Goal: Communication & Community: Answer question/provide support

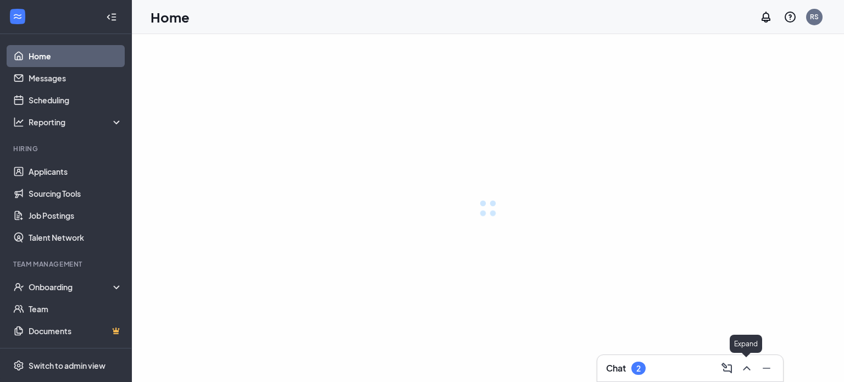
click at [745, 365] on icon "ChevronUp" at bounding box center [746, 368] width 13 height 13
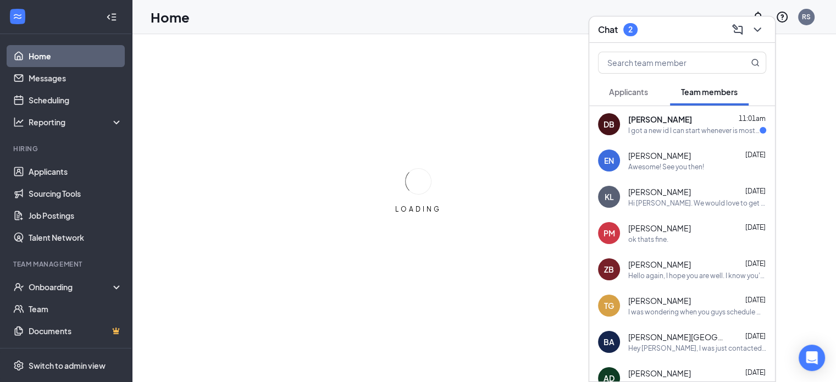
click at [655, 129] on div "I got a new id I can start whenever is most convenient" at bounding box center [693, 130] width 131 height 9
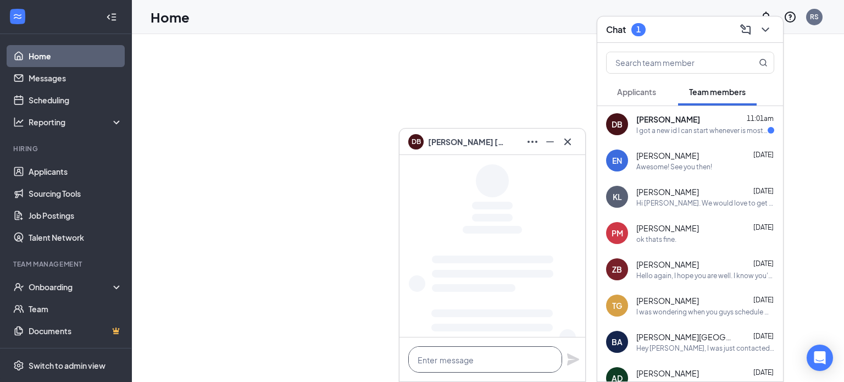
click at [451, 356] on textarea at bounding box center [485, 359] width 154 height 26
type textarea "a"
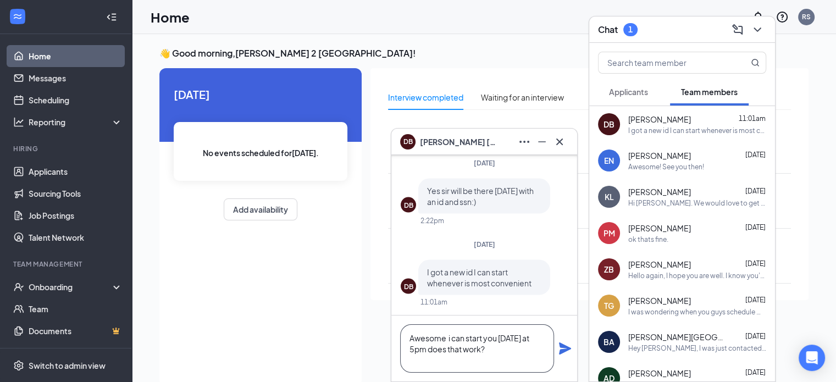
type textarea "Awesome i can start you [DATE] at 5pm does that work?"
click at [564, 351] on icon "Plane" at bounding box center [565, 348] width 12 height 12
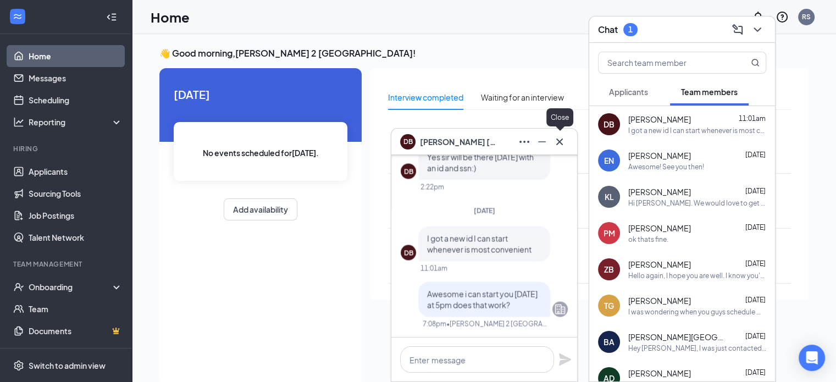
click at [556, 141] on icon "Cross" at bounding box center [559, 141] width 13 height 13
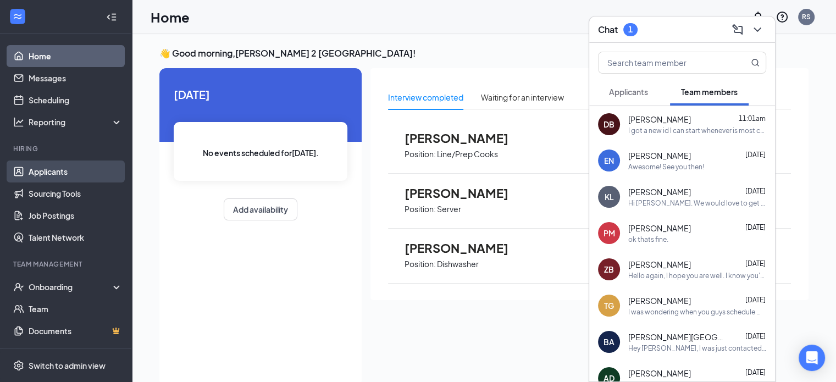
click at [38, 170] on link "Applicants" at bounding box center [76, 171] width 94 height 22
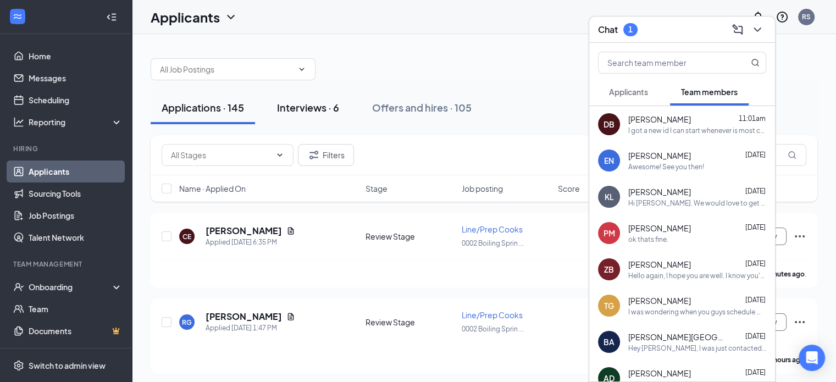
click at [296, 104] on div "Interviews · 6" at bounding box center [308, 108] width 62 height 14
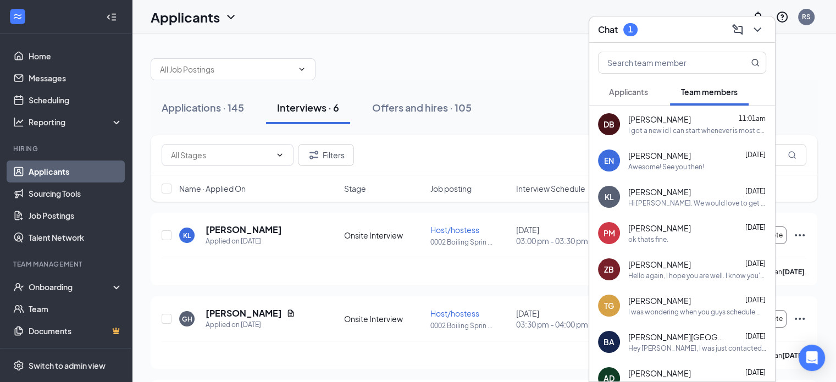
click at [647, 85] on button "Applicants" at bounding box center [628, 91] width 61 height 27
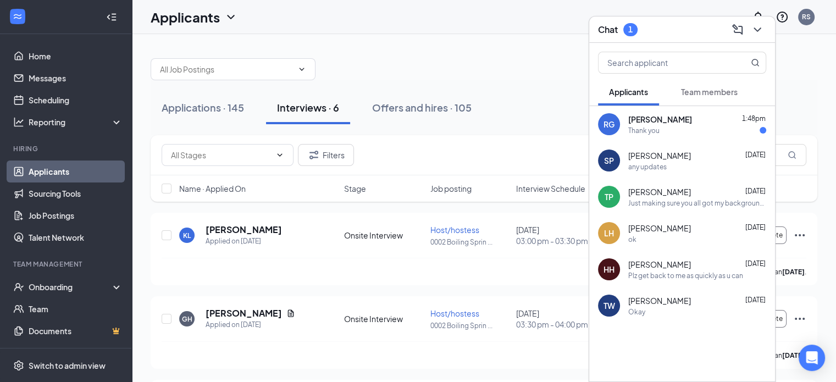
click at [644, 135] on div "Thank you" at bounding box center [643, 130] width 31 height 9
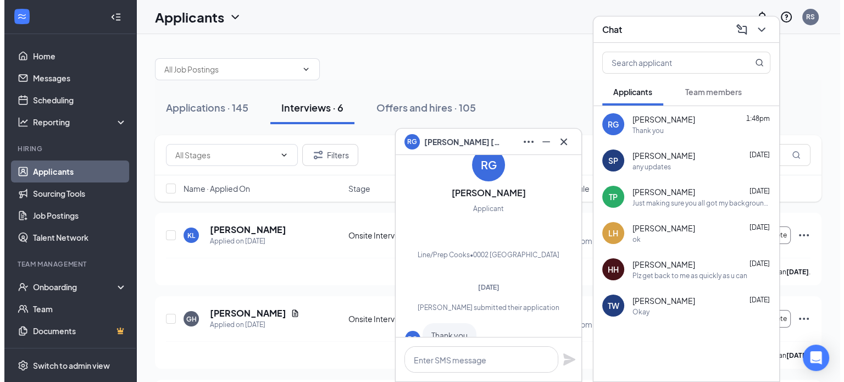
scroll to position [-46, 0]
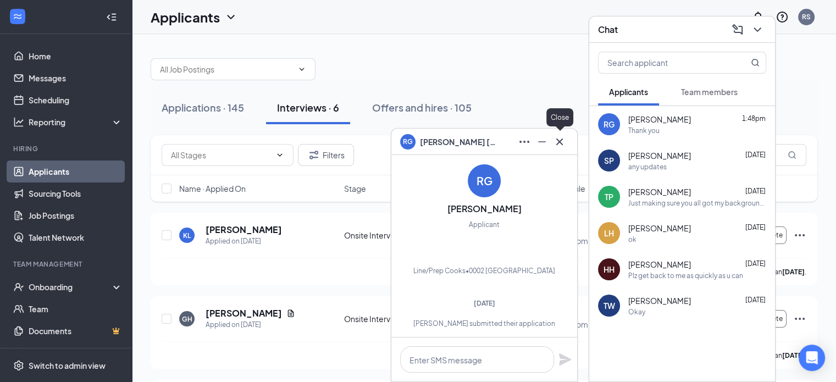
click at [562, 142] on icon "Cross" at bounding box center [559, 141] width 13 height 13
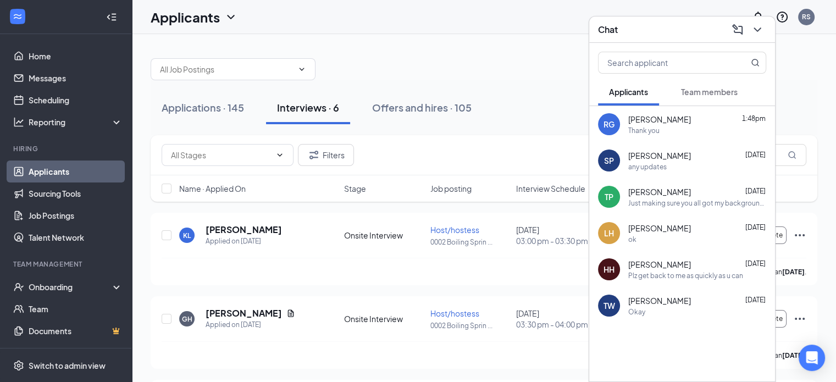
click at [718, 87] on span "Team members" at bounding box center [709, 92] width 57 height 10
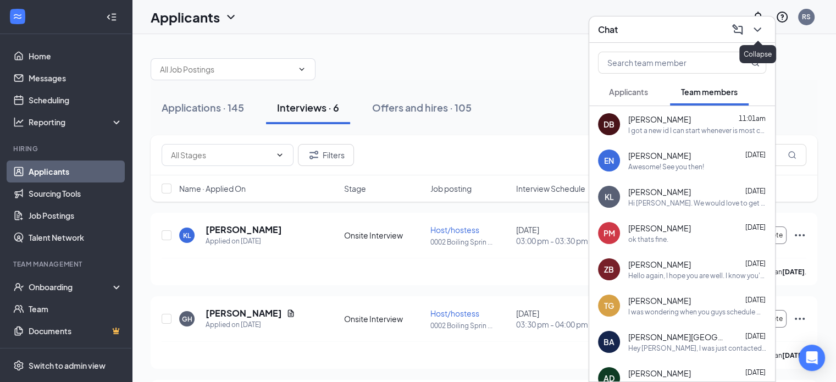
click at [762, 35] on icon "ChevronDown" at bounding box center [757, 29] width 13 height 13
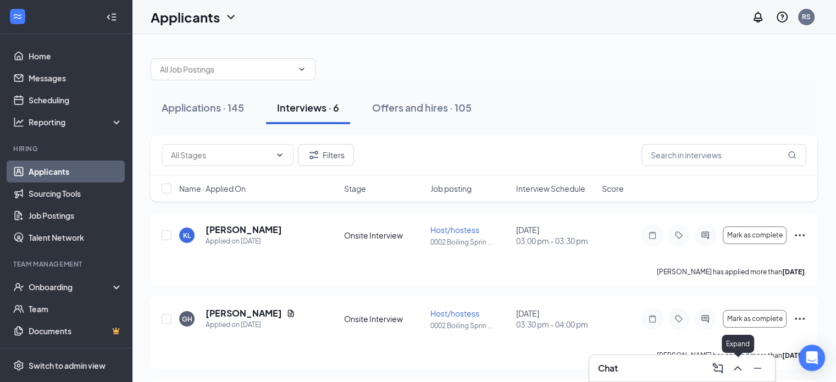
click at [739, 371] on icon "ChevronUp" at bounding box center [737, 368] width 13 height 13
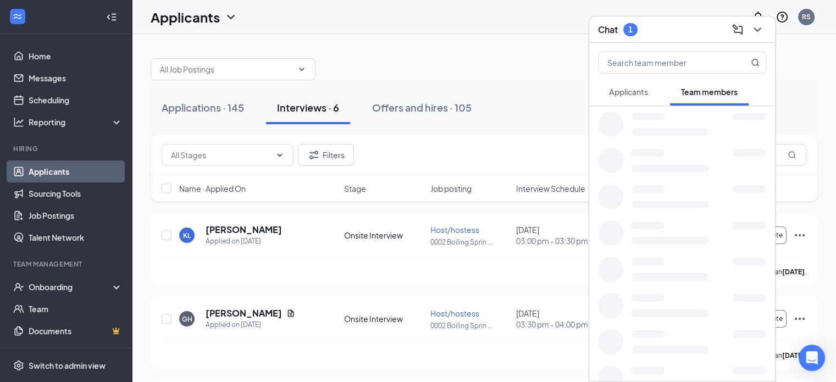
click at [566, 89] on div "Applications · 145 Interviews · 6 Offers and hires · 105" at bounding box center [484, 107] width 667 height 55
click at [764, 32] on button at bounding box center [757, 30] width 18 height 18
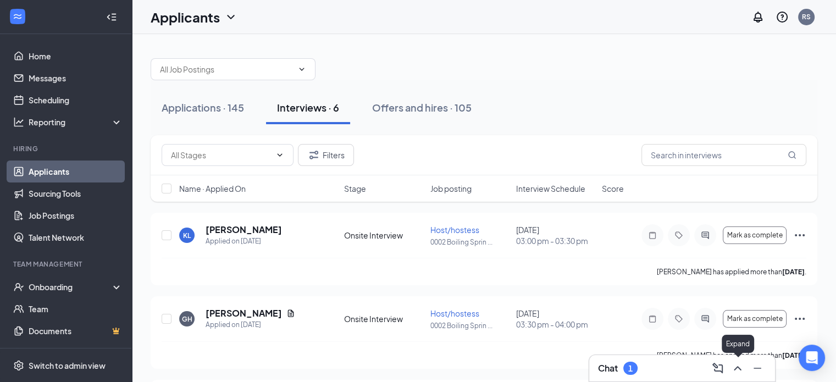
click at [734, 367] on icon "ChevronUp" at bounding box center [737, 368] width 13 height 13
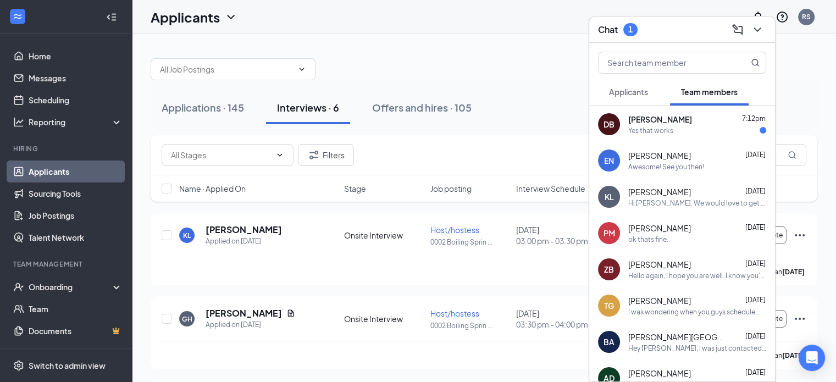
click at [688, 123] on div "[PERSON_NAME] 7:12pm" at bounding box center [697, 119] width 138 height 11
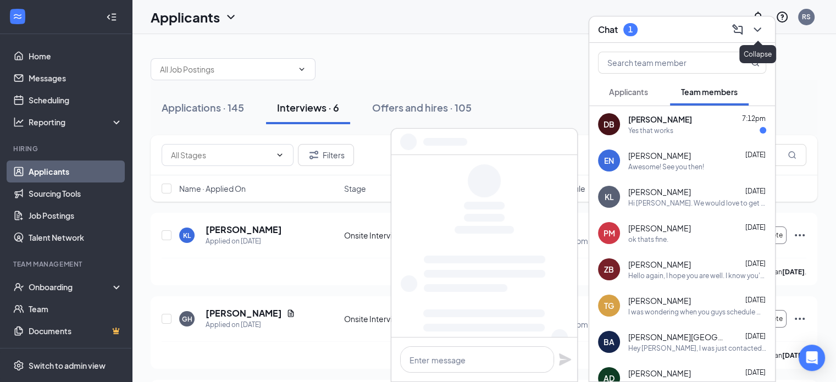
click at [760, 31] on icon "ChevronDown" at bounding box center [757, 29] width 13 height 13
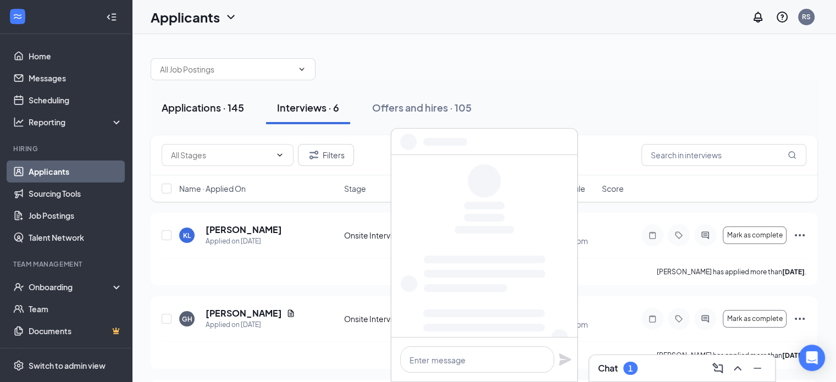
click at [231, 108] on div "Applications · 145" at bounding box center [203, 108] width 82 height 14
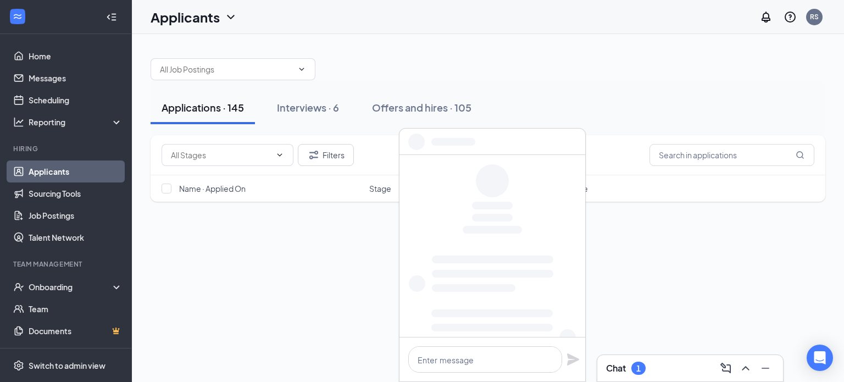
click at [568, 141] on div at bounding box center [493, 142] width 186 height 26
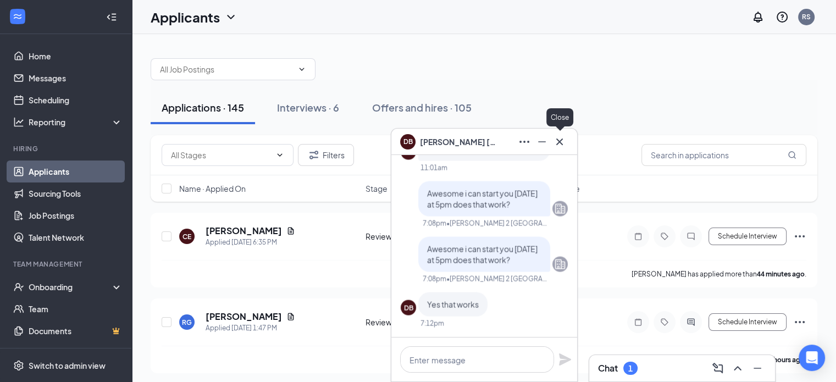
click at [565, 145] on icon "Cross" at bounding box center [559, 141] width 13 height 13
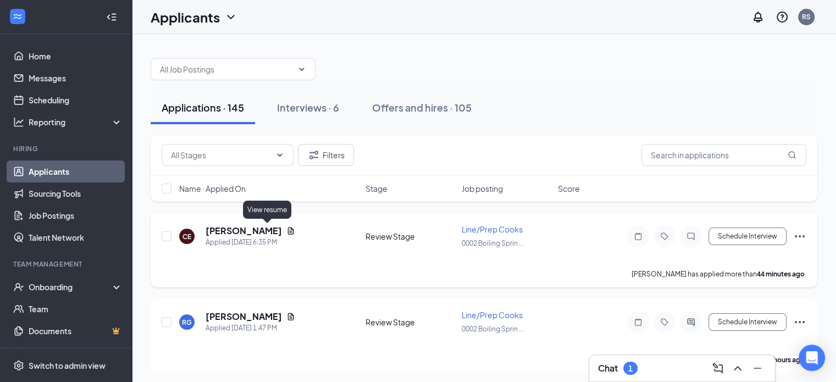
click at [286, 228] on icon "Document" at bounding box center [290, 230] width 9 height 9
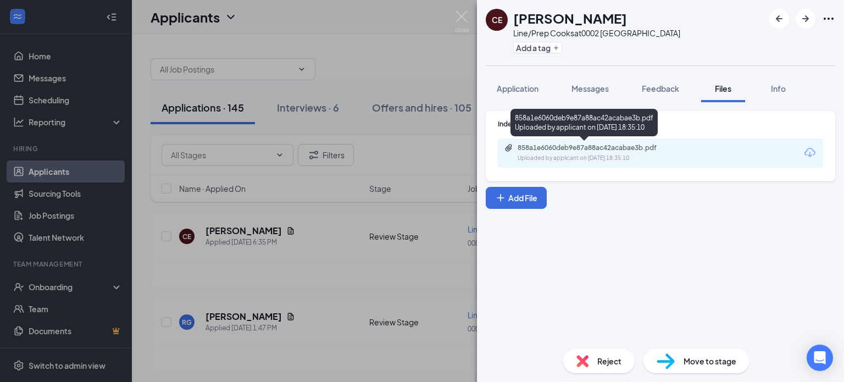
click at [637, 155] on div "Uploaded by applicant on [DATE] 18:35:10" at bounding box center [600, 158] width 165 height 9
